Goal: Task Accomplishment & Management: Use online tool/utility

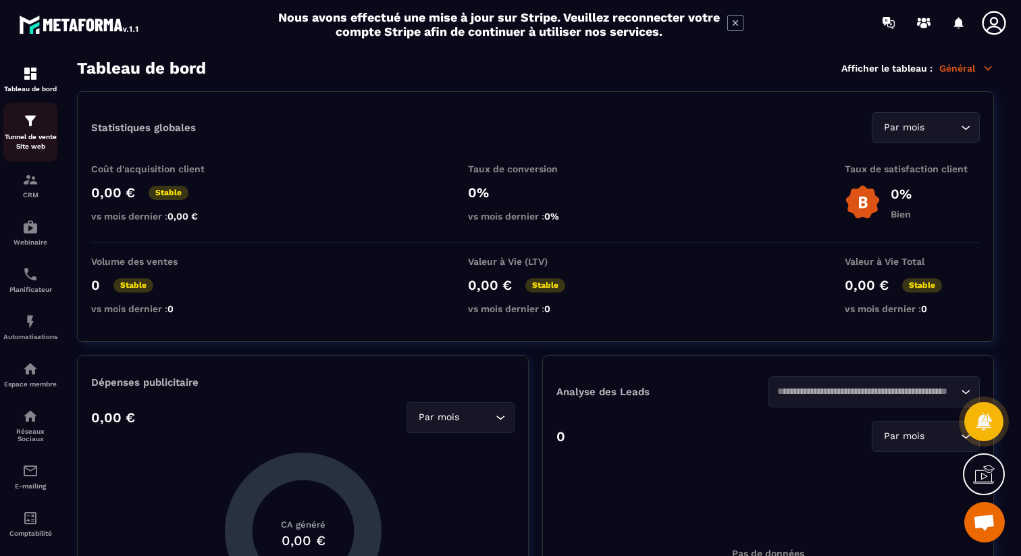
click at [28, 119] on img at bounding box center [30, 121] width 16 height 16
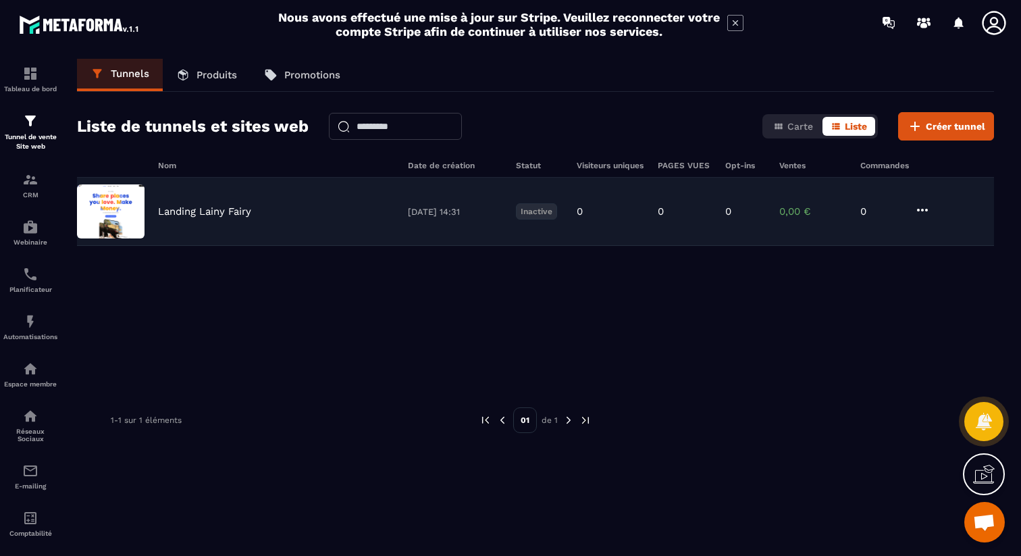
click at [111, 213] on img at bounding box center [110, 211] width 67 height 54
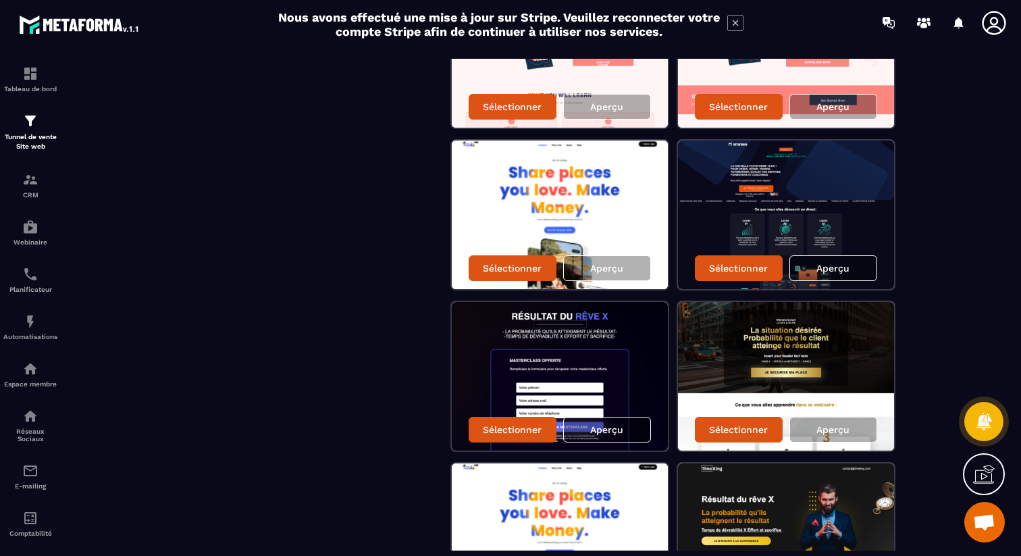
scroll to position [497, 0]
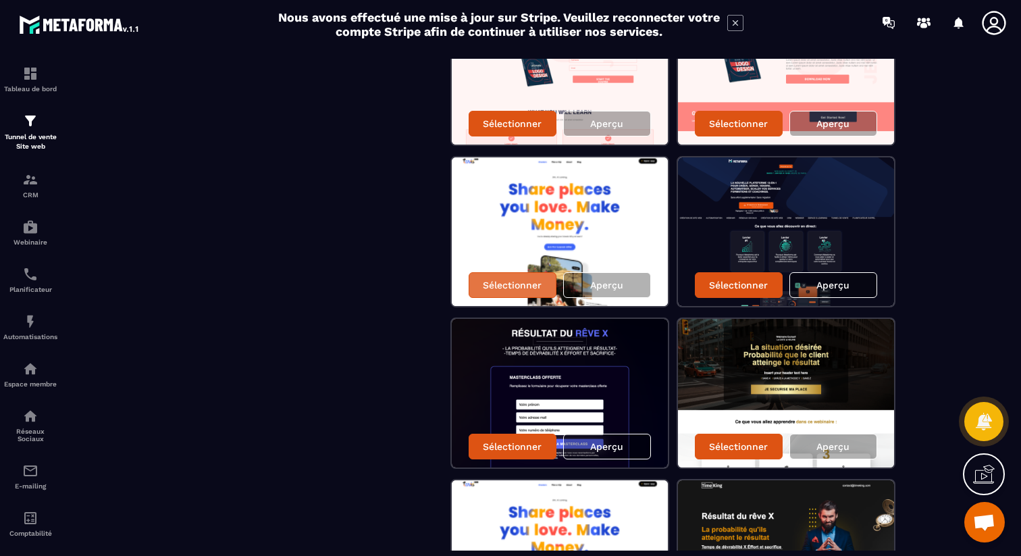
click at [499, 294] on div "Sélectionner" at bounding box center [512, 285] width 88 height 26
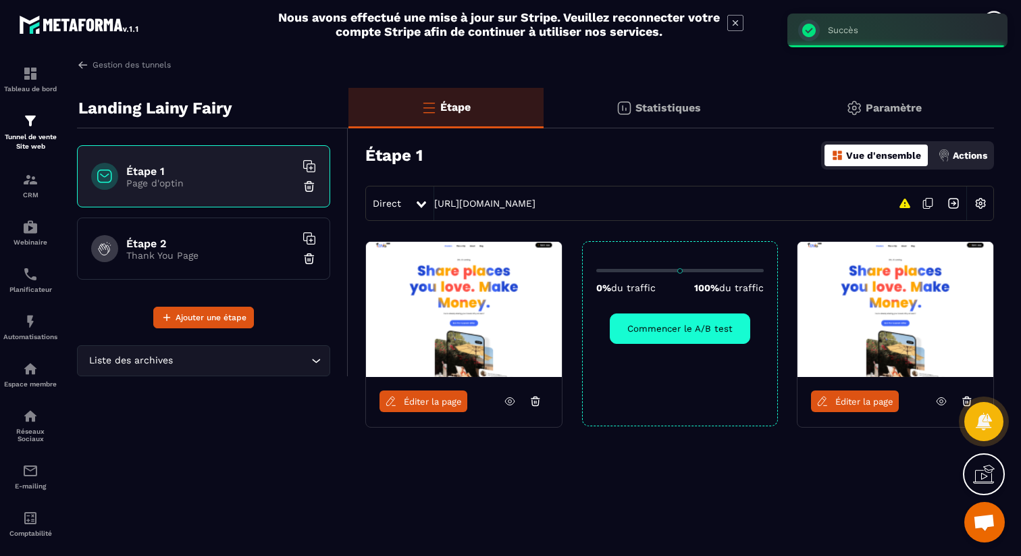
click at [440, 400] on span "Éditer la page" at bounding box center [433, 401] width 58 height 10
